Goal: Find specific page/section: Find specific page/section

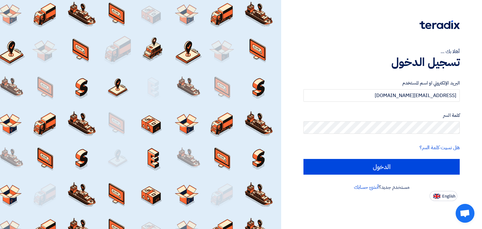
click at [418, 134] on form "البريد الإلكتروني او اسم المستخدم [EMAIL_ADDRESS][DOMAIN_NAME] كلمة السر هل نسي…" at bounding box center [381, 126] width 156 height 95
click at [303, 159] on input "الدخول" at bounding box center [381, 167] width 156 height 16
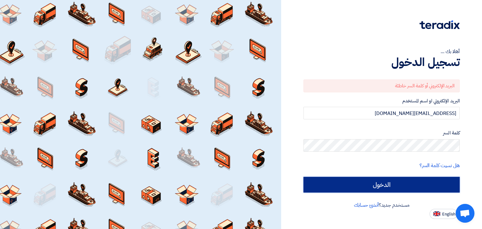
click at [376, 181] on input "الدخول" at bounding box center [381, 184] width 156 height 16
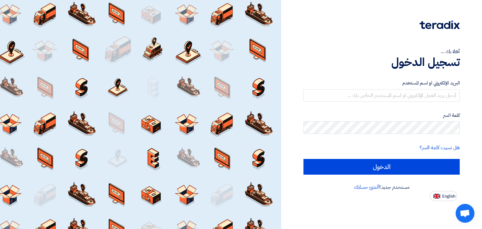
click at [372, 88] on div "البريد الإلكتروني او اسم المستخدم" at bounding box center [381, 90] width 156 height 22
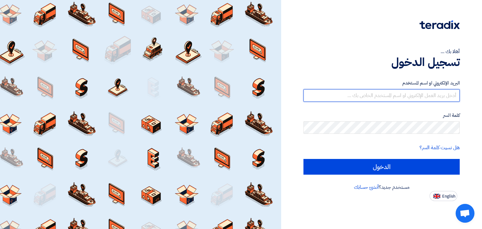
click at [373, 93] on input "text" at bounding box center [381, 95] width 156 height 13
type input "[PERSON_NAME][EMAIL_ADDRESS][DOMAIN_NAME]"
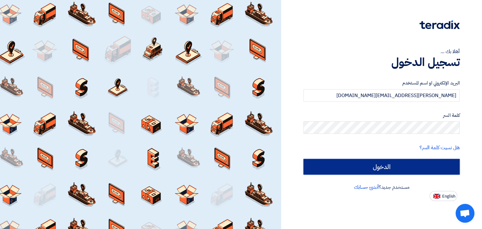
click at [385, 162] on input "الدخول" at bounding box center [381, 167] width 156 height 16
type input "Sign in"
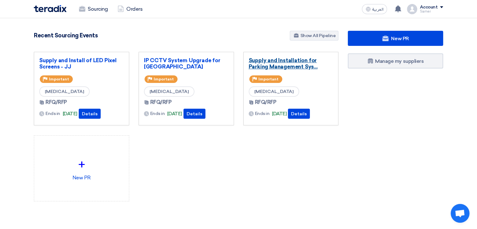
click at [282, 63] on link "Supply and Installation for Parking Management Sys..." at bounding box center [291, 63] width 85 height 13
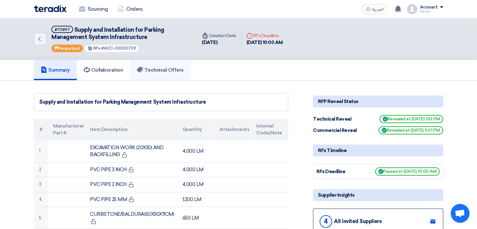
click at [172, 70] on h5 "Technical Offers" at bounding box center [160, 70] width 47 height 6
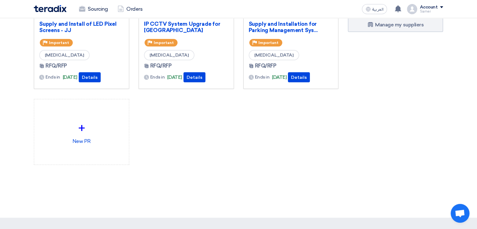
scroll to position [63, 0]
